Goal: Task Accomplishment & Management: Use online tool/utility

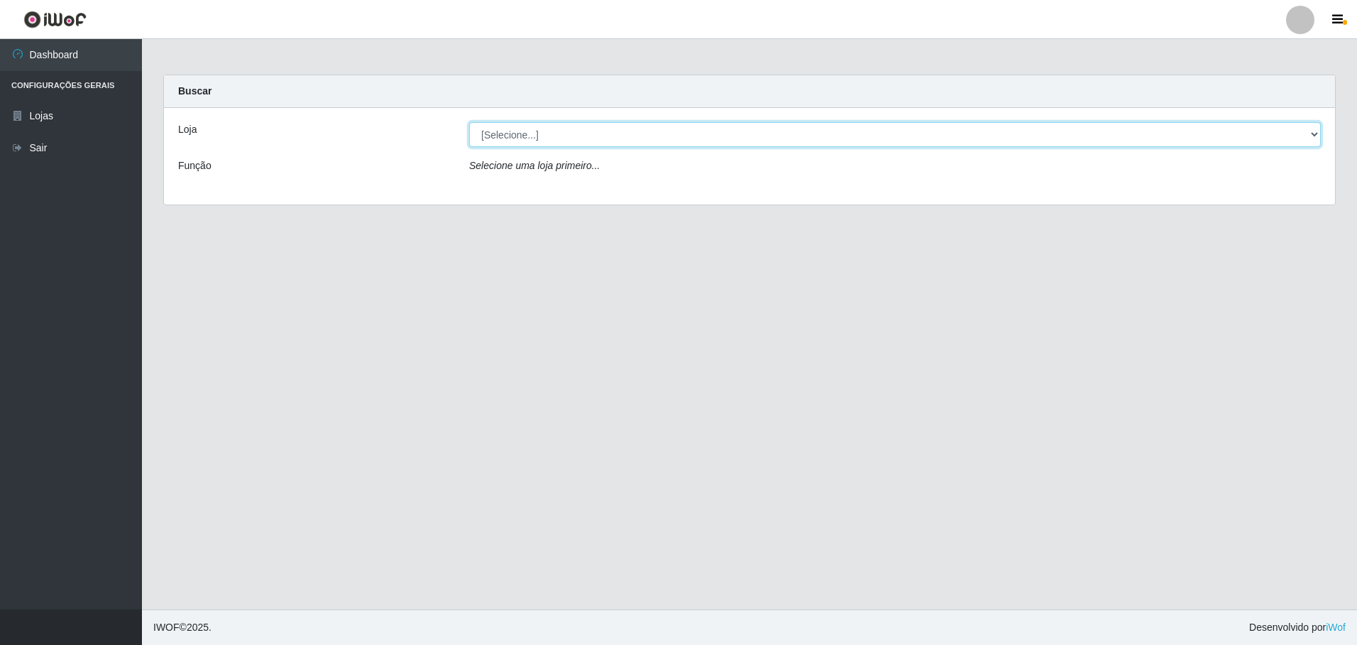
click at [1268, 140] on select "[Selecione...] Extrabom - Loja 05 [GEOGRAPHIC_DATA]" at bounding box center [895, 134] width 852 height 25
select select "494"
click at [469, 122] on select "[Selecione...] Extrabom - Loja 05 [GEOGRAPHIC_DATA]" at bounding box center [895, 134] width 852 height 25
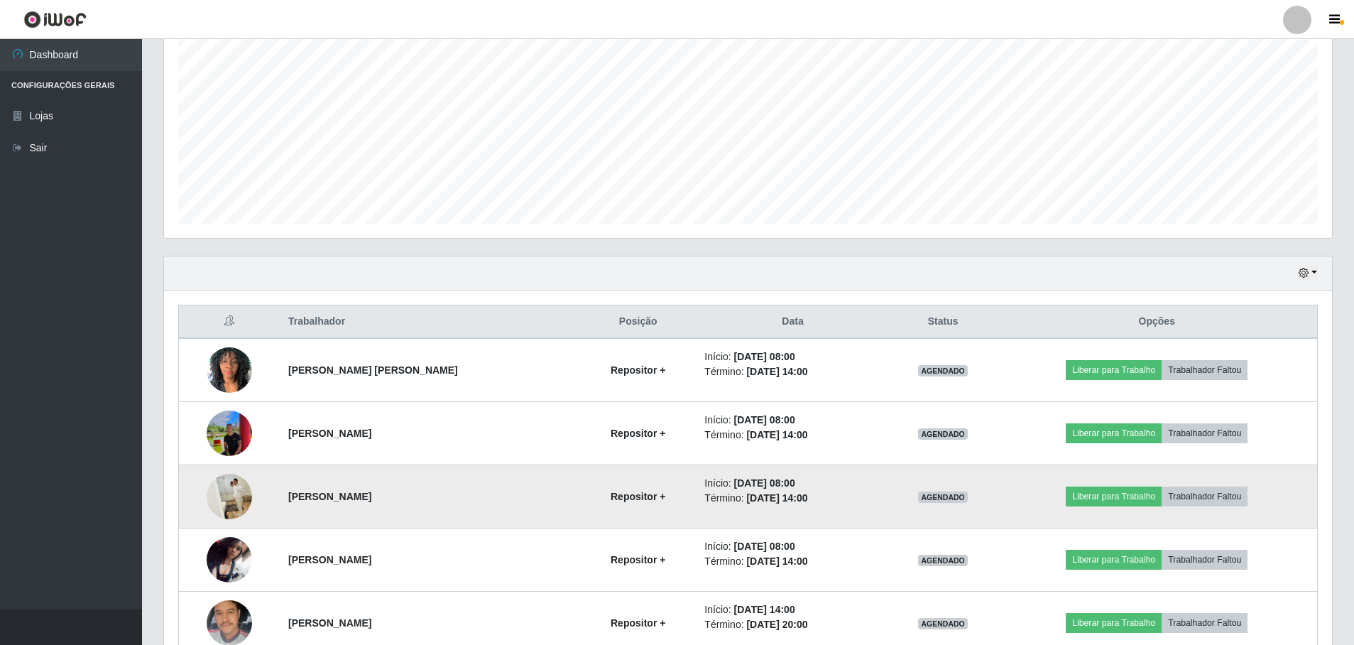
scroll to position [361, 0]
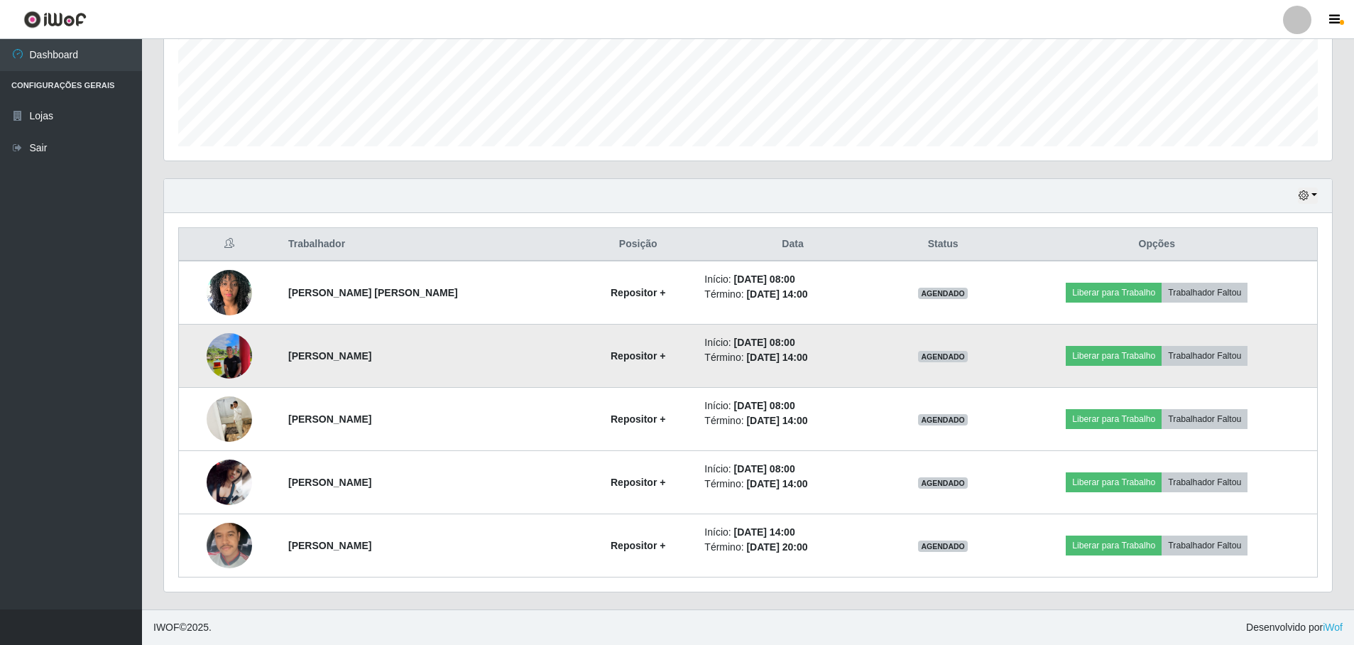
click at [222, 357] on img at bounding box center [229, 355] width 45 height 61
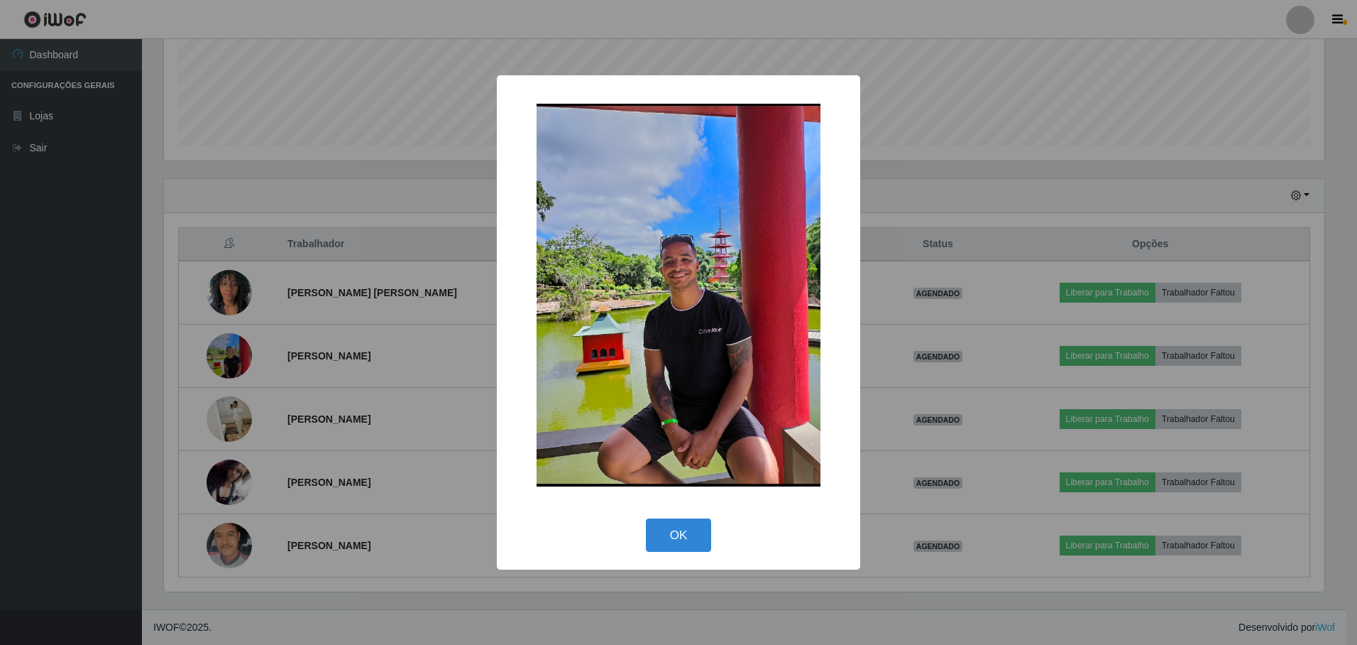
click at [947, 537] on div "× OK Cancel" at bounding box center [678, 322] width 1357 height 645
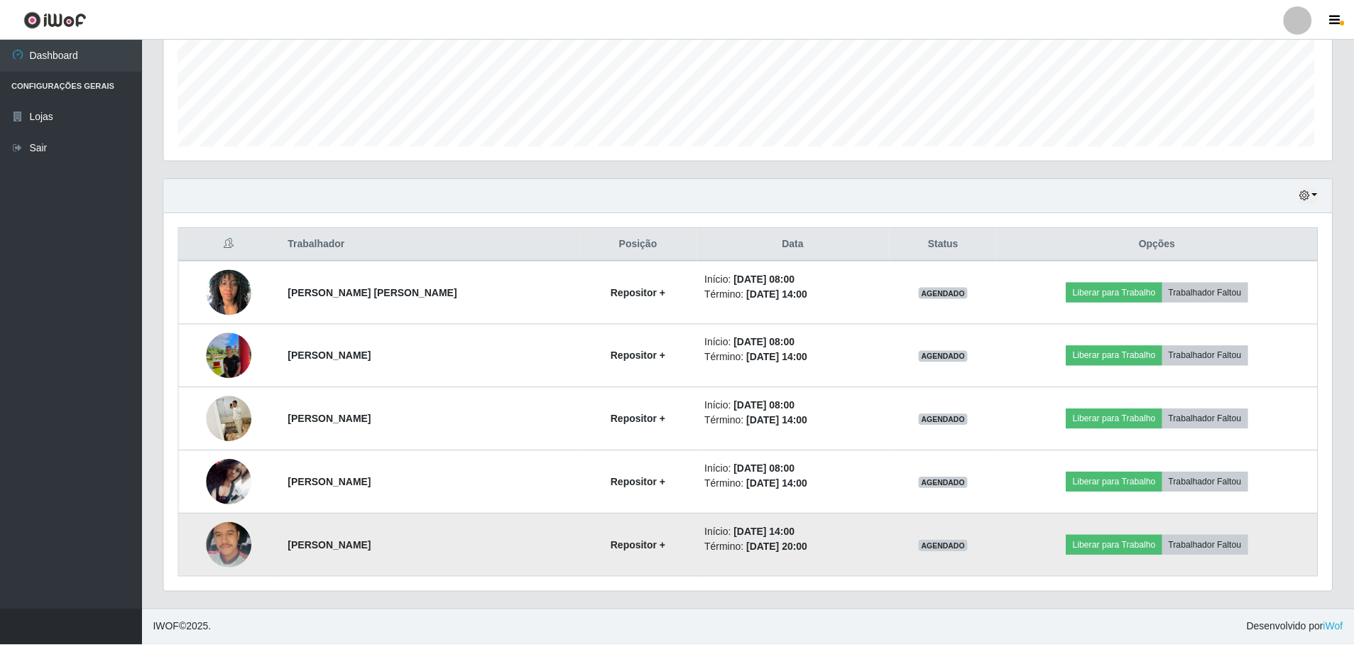
scroll to position [295, 1168]
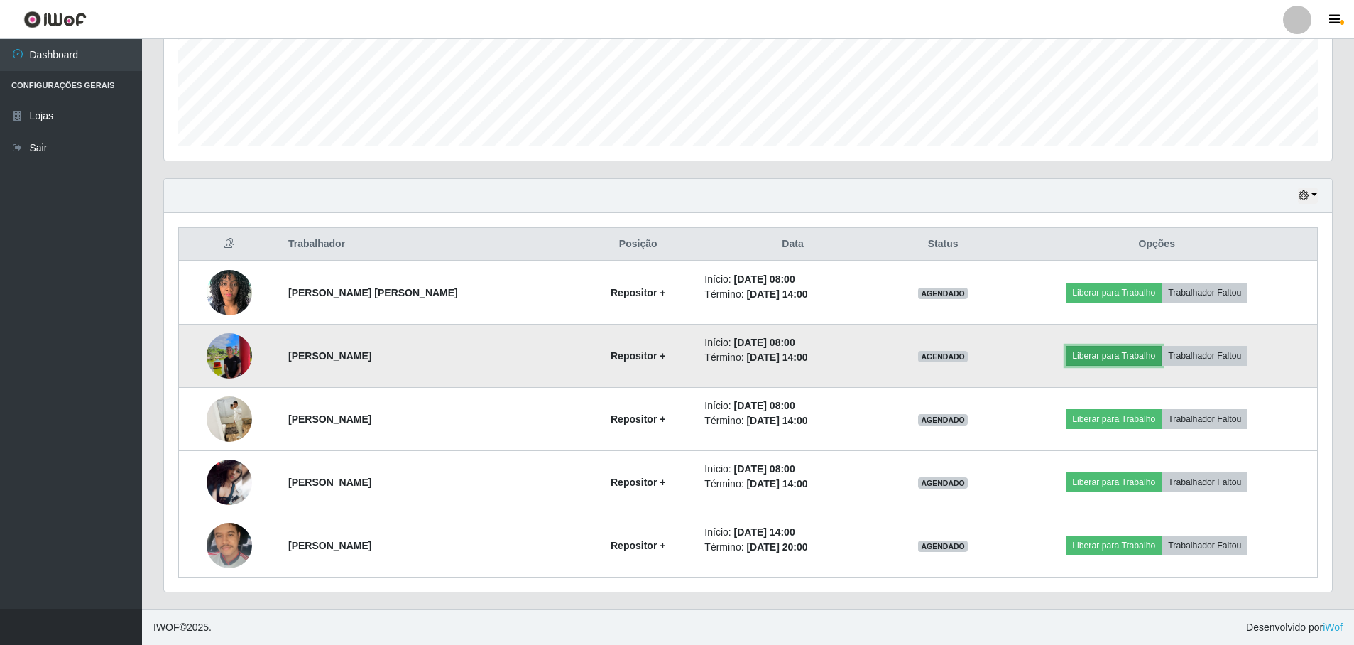
click at [1121, 354] on button "Liberar para Trabalho" at bounding box center [1114, 356] width 96 height 20
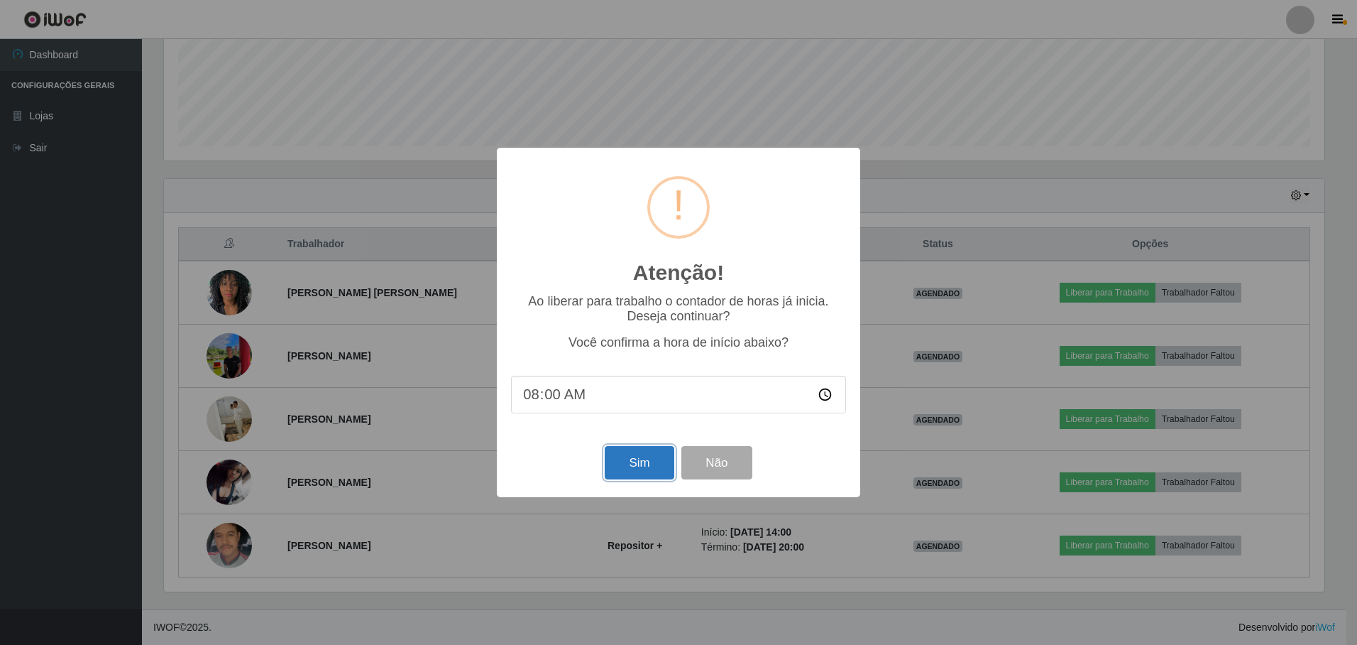
click at [636, 460] on button "Sim" at bounding box center [639, 462] width 69 height 33
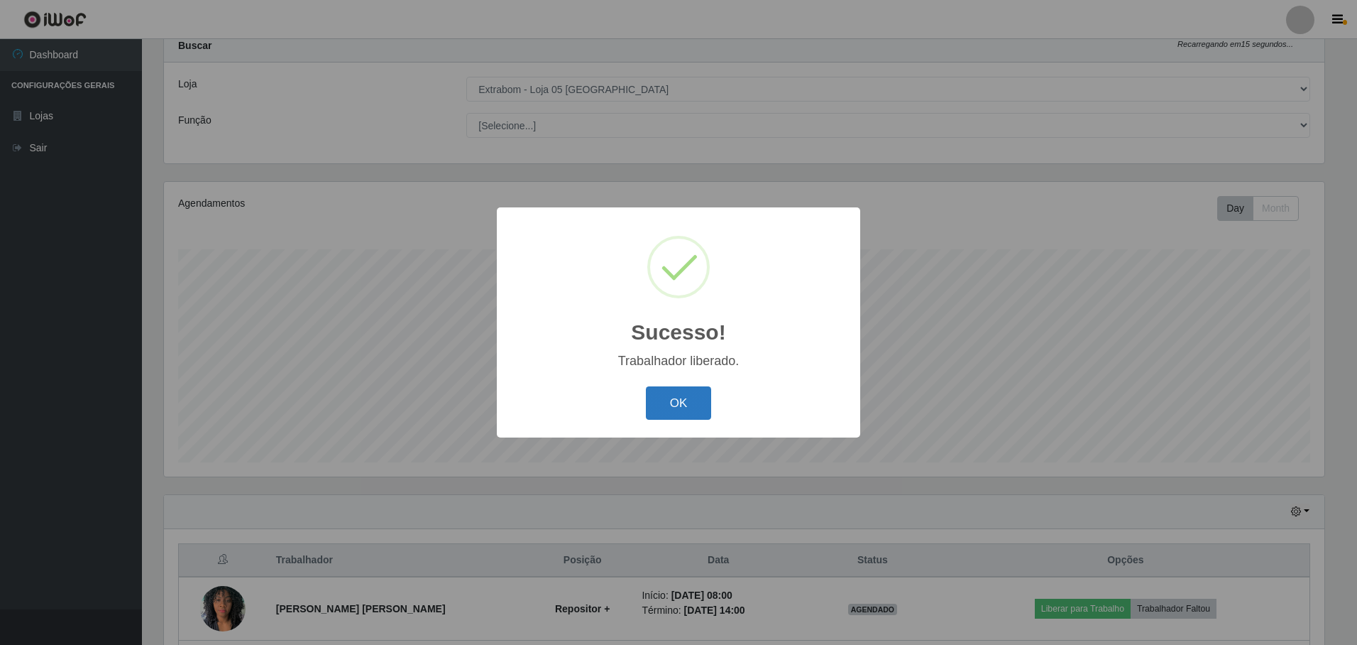
click at [677, 402] on button "OK" at bounding box center [679, 402] width 66 height 33
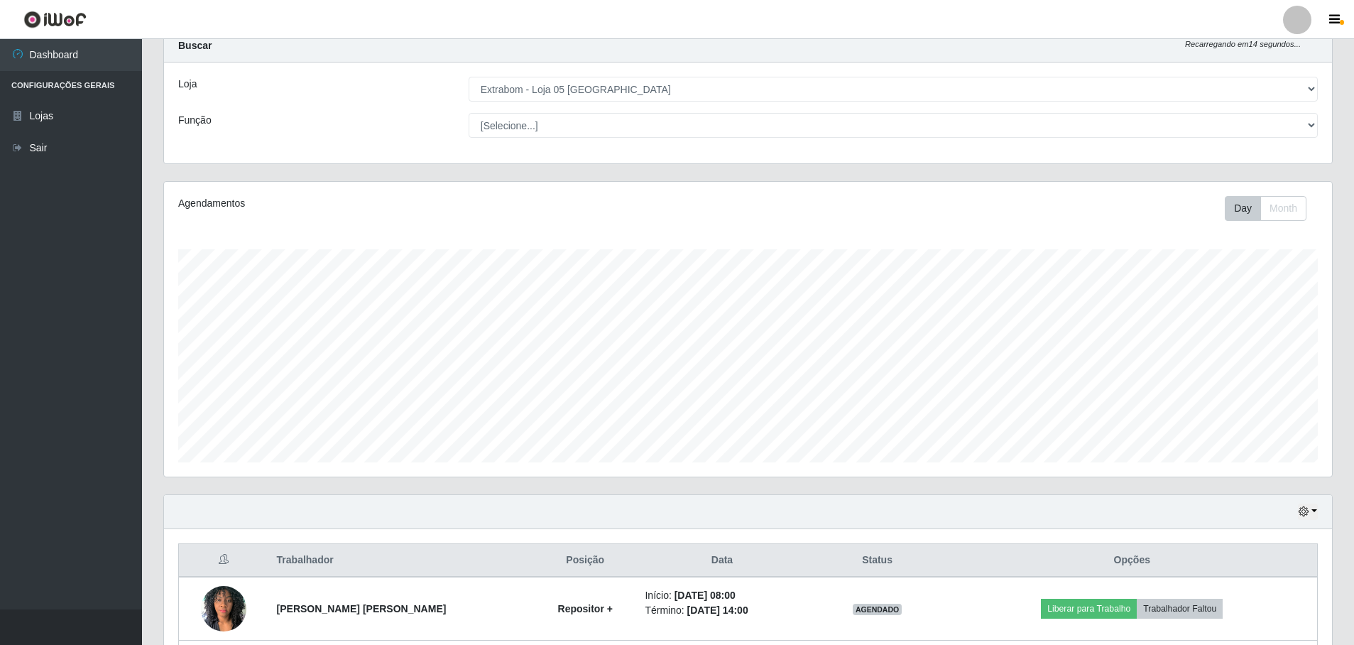
scroll to position [329, 0]
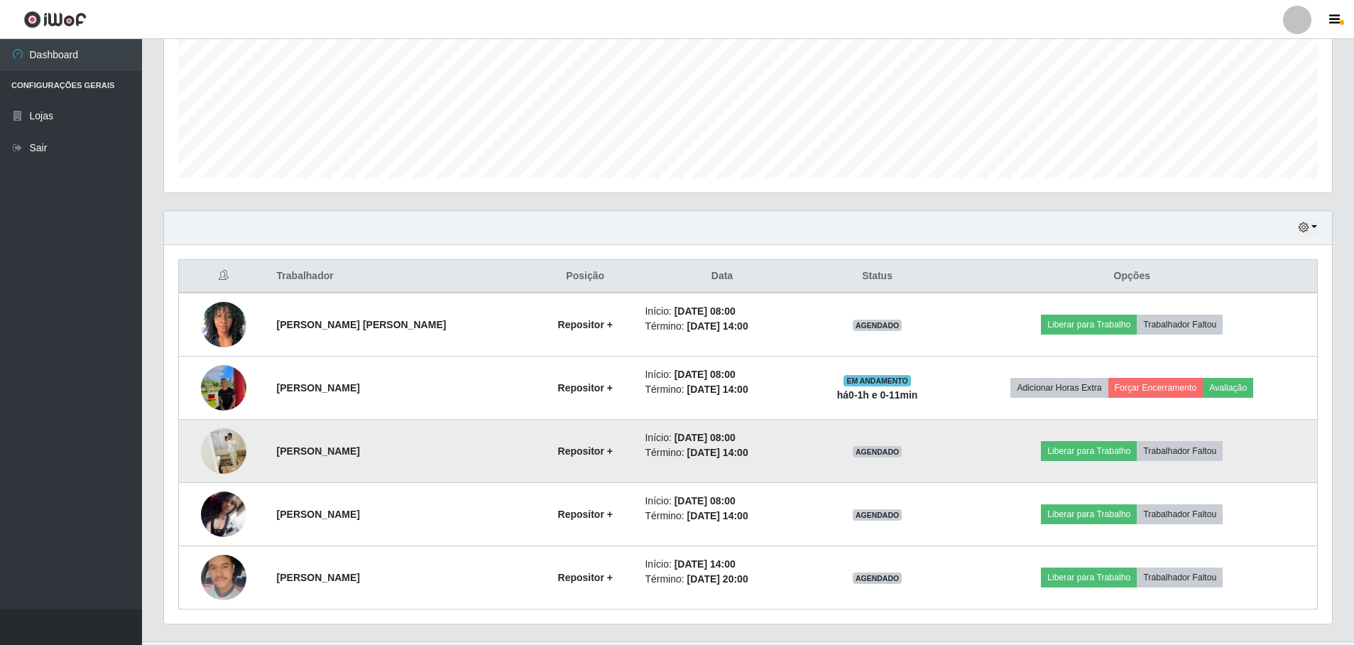
click at [221, 454] on img at bounding box center [223, 450] width 45 height 57
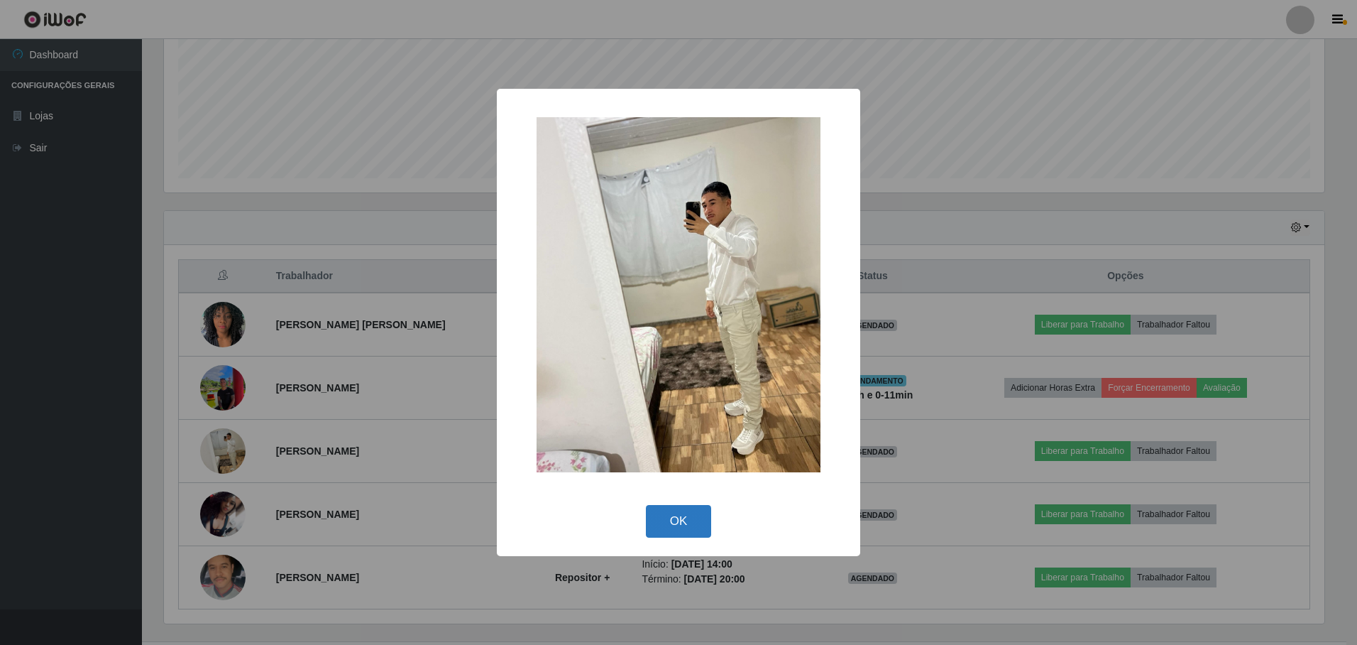
click at [672, 525] on button "OK" at bounding box center [679, 521] width 66 height 33
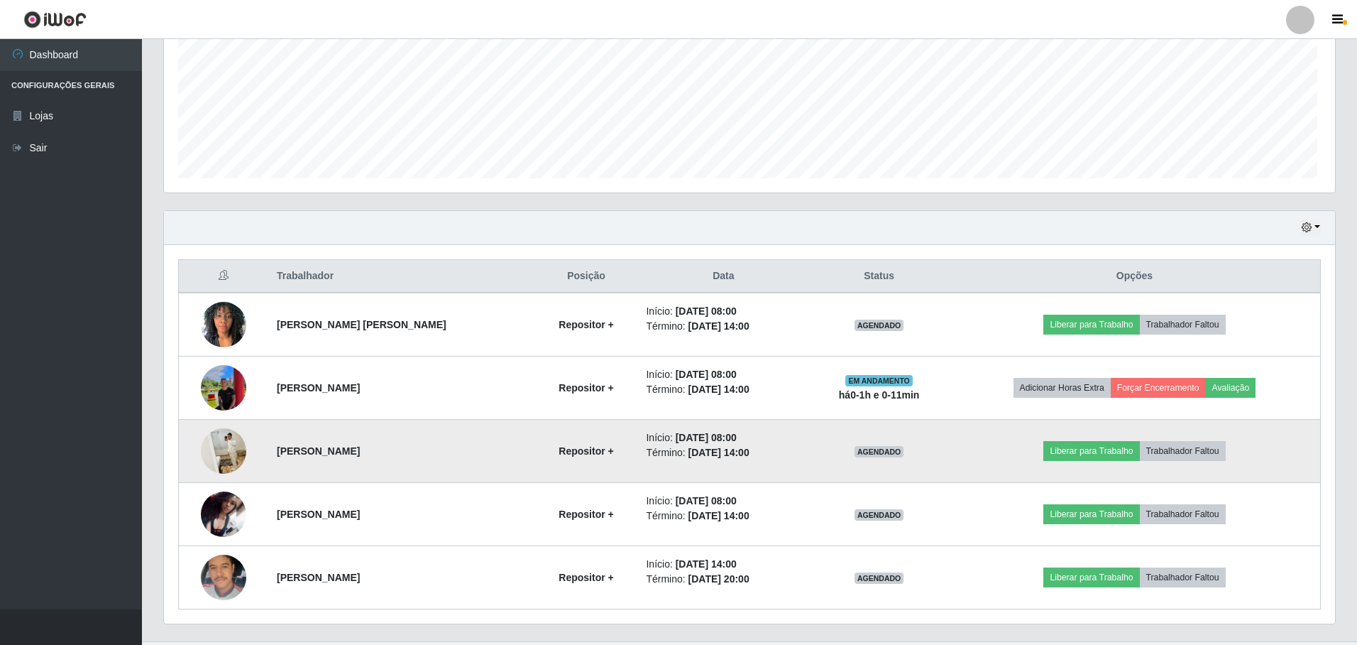
scroll to position [295, 1168]
click at [1093, 455] on button "Liberar para Trabalho" at bounding box center [1089, 451] width 96 height 20
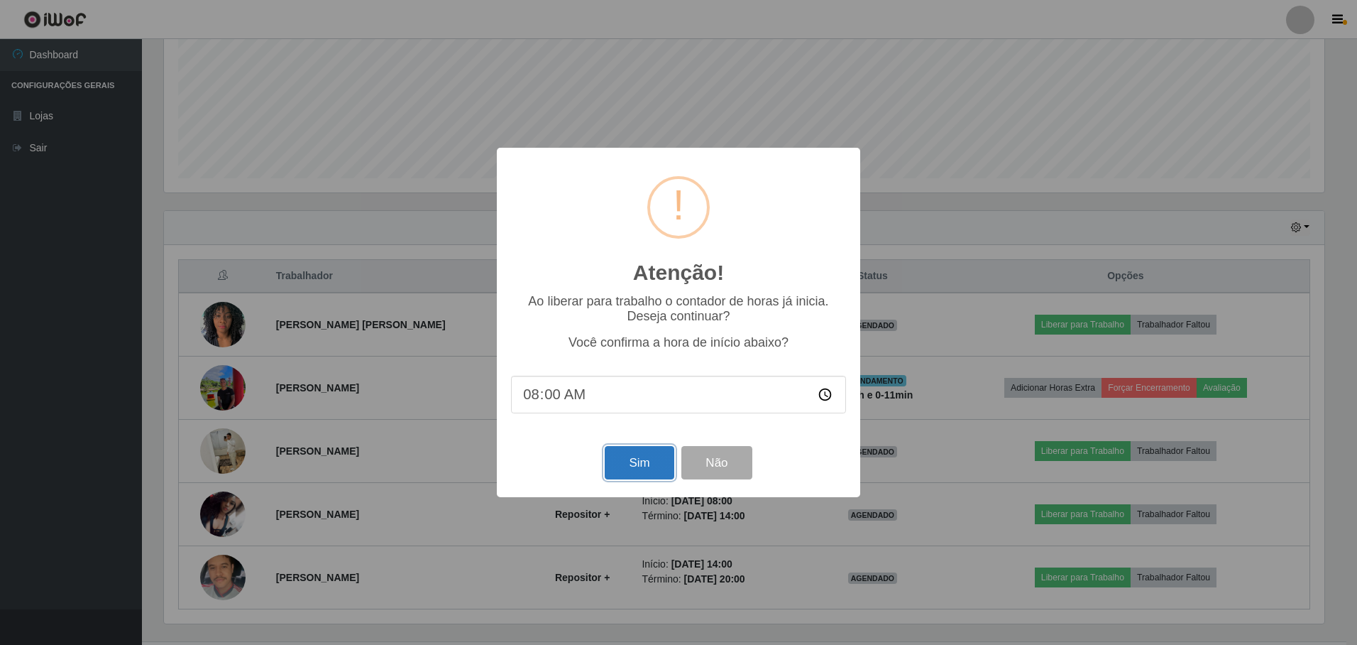
click at [640, 467] on button "Sim" at bounding box center [639, 462] width 69 height 33
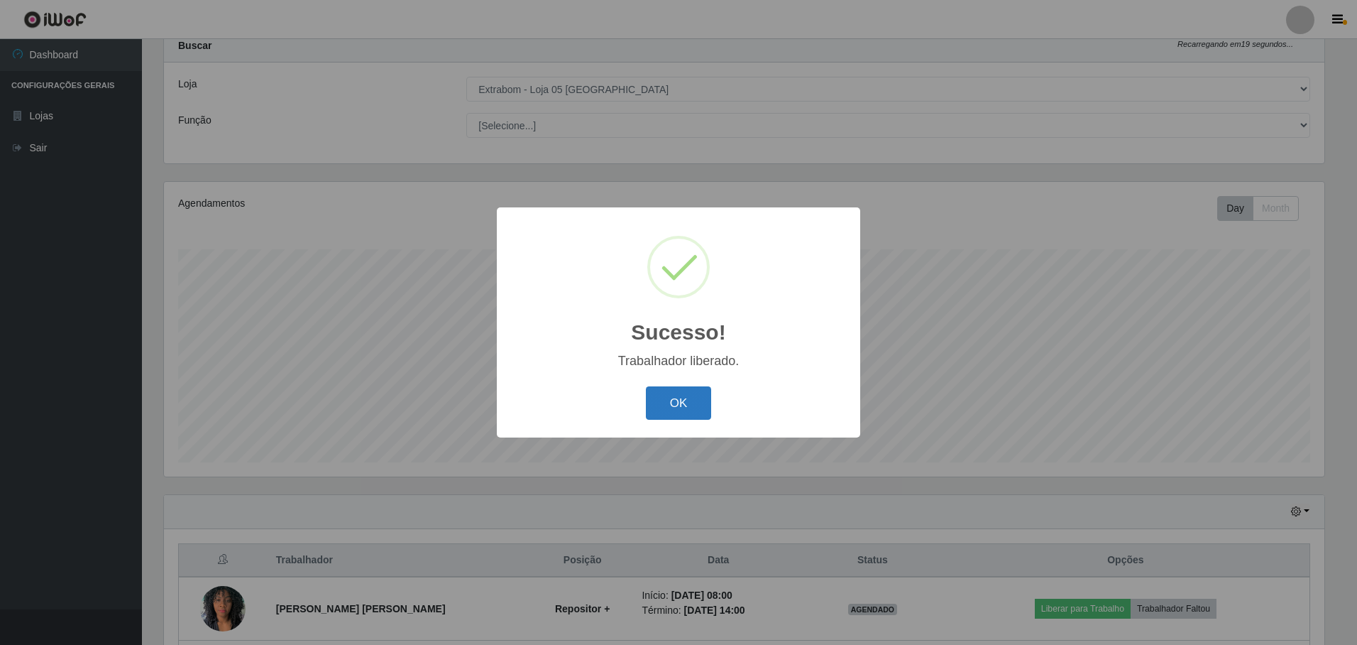
click at [683, 413] on button "OK" at bounding box center [679, 402] width 66 height 33
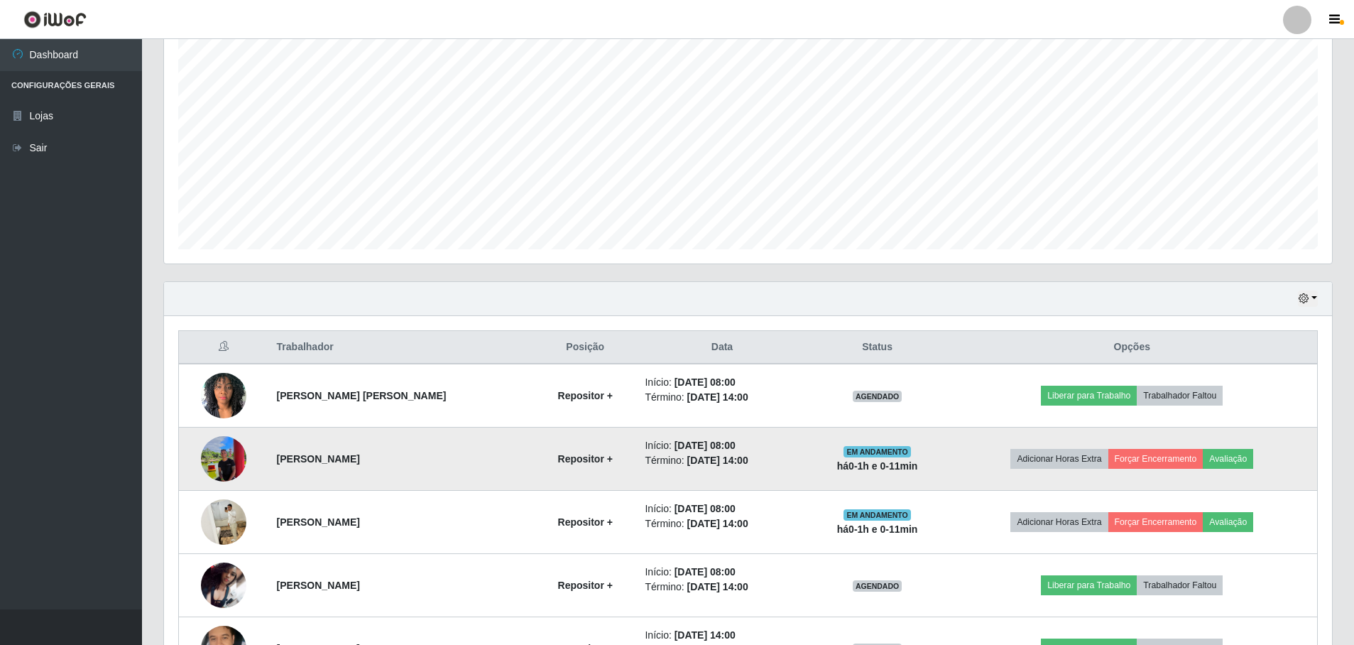
scroll to position [361, 0]
